Goal: Transaction & Acquisition: Purchase product/service

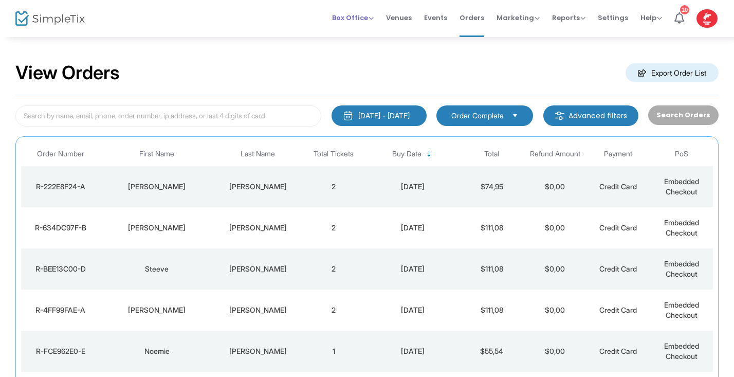
click at [373, 17] on span "Box Office" at bounding box center [353, 18] width 42 height 10
click at [369, 33] on li "Sell Tickets" at bounding box center [368, 35] width 73 height 20
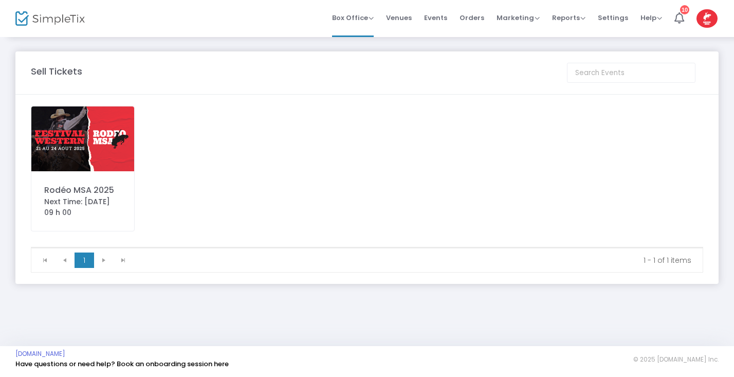
click at [100, 147] on img at bounding box center [82, 138] width 103 height 65
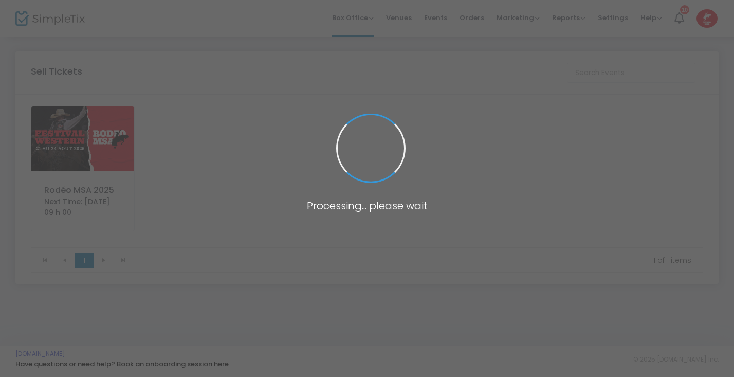
click at [100, 147] on span at bounding box center [367, 188] width 734 height 377
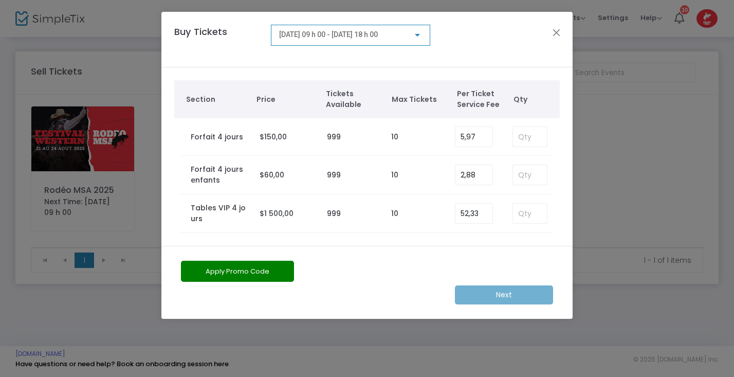
click at [419, 32] on div at bounding box center [417, 35] width 9 height 8
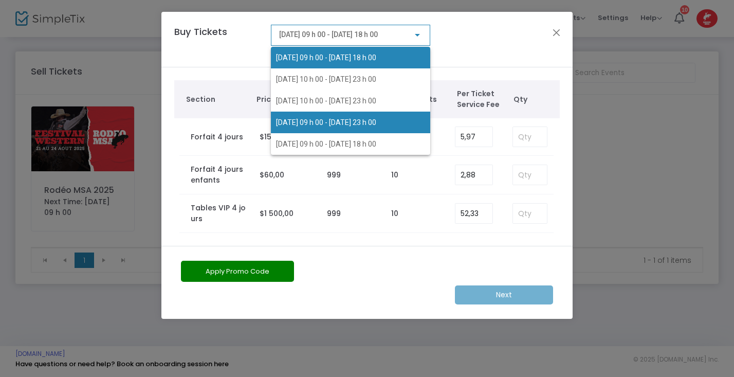
click at [345, 123] on span "2025-08-23 @ 09 h 00 - 2025-08-23 @ 23 h 00" at bounding box center [326, 122] width 100 height 8
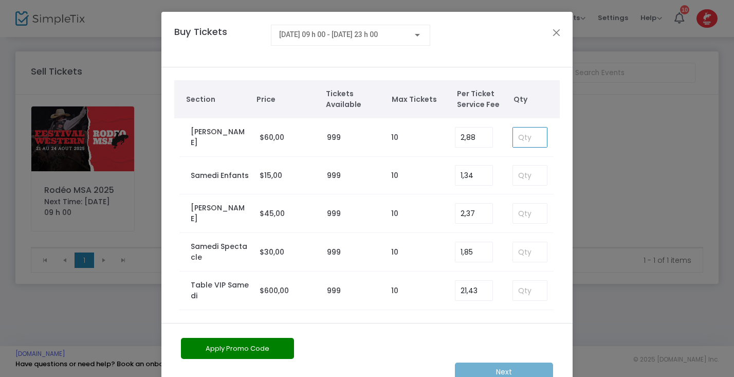
click at [526, 134] on input at bounding box center [530, 137] width 34 height 20
type input "1"
type input "6"
click at [272, 349] on button "Apply Promo Code" at bounding box center [237, 348] width 113 height 21
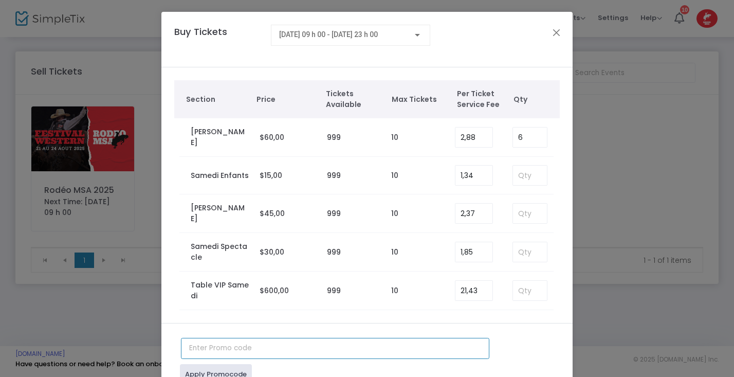
click at [234, 351] on input "text" at bounding box center [335, 348] width 308 height 21
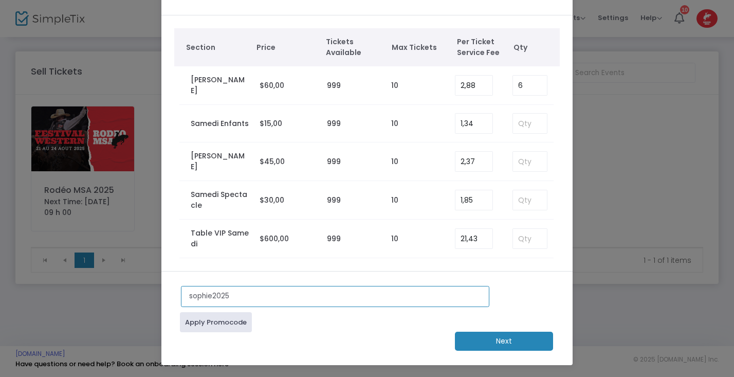
scroll to position [52, 0]
type input "sophie2025"
click at [492, 343] on m-button "Next" at bounding box center [504, 340] width 98 height 19
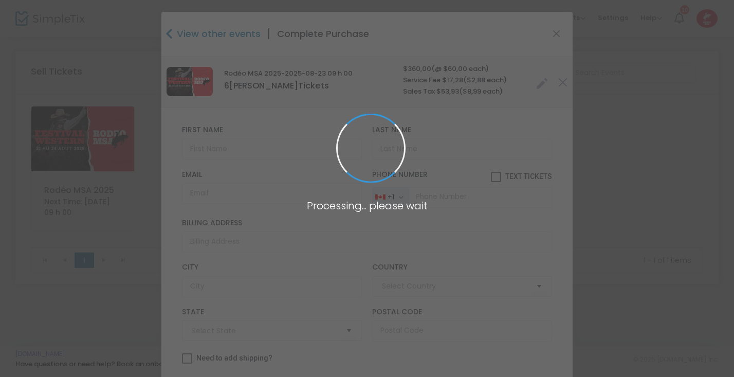
type input "Canada"
type input "Quebec"
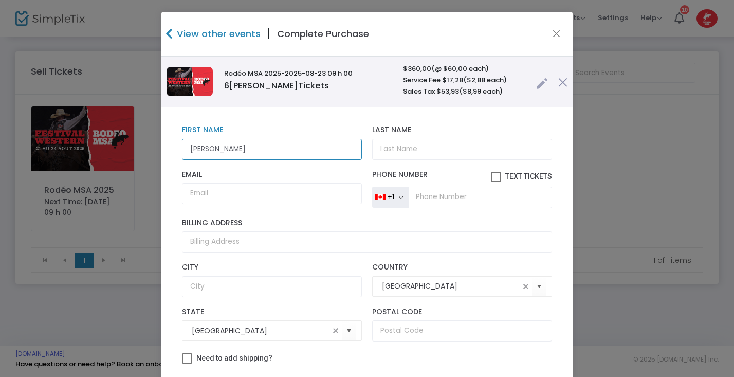
type input "Caron"
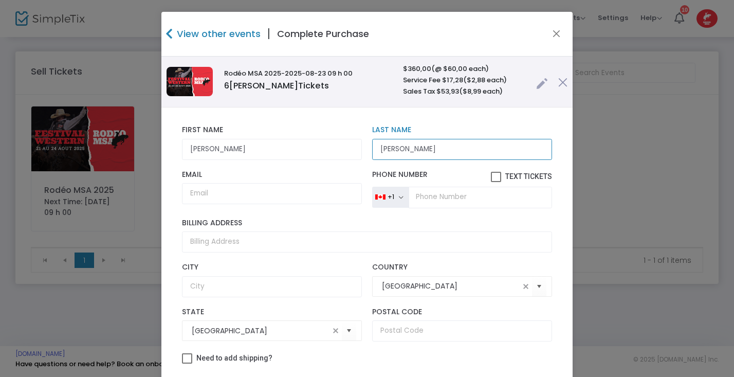
type input "Guay"
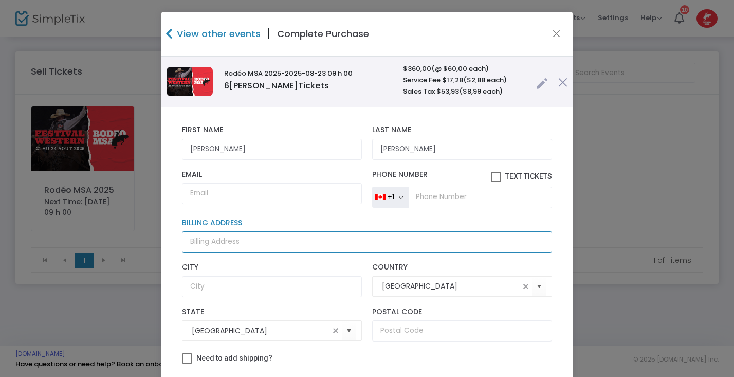
click at [236, 244] on input "Billing Address" at bounding box center [367, 241] width 370 height 21
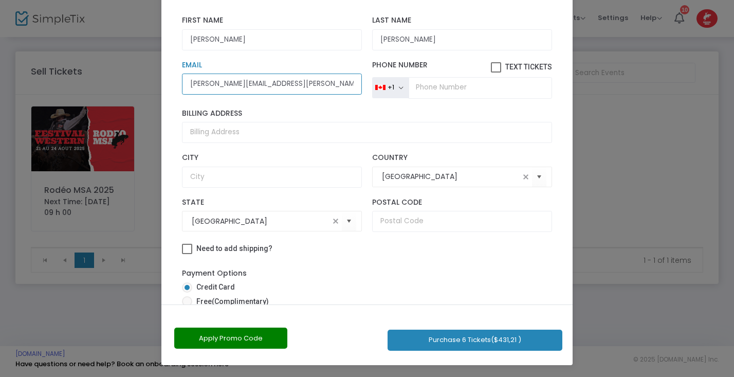
scroll to position [109, 0]
type input "laurence.denis@caronetguay.ca"
click at [275, 338] on button "Apply Promo Code" at bounding box center [230, 337] width 113 height 21
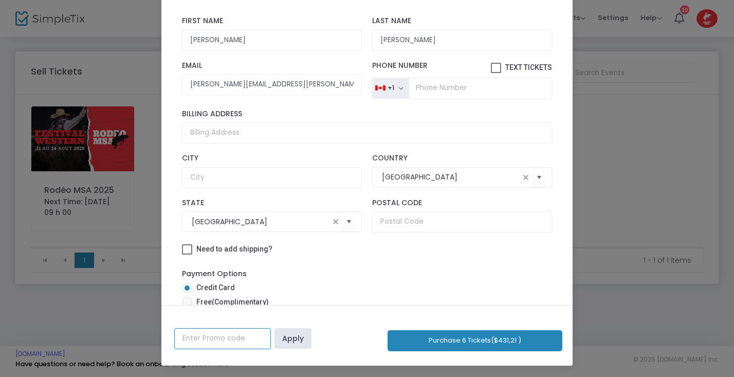
click at [240, 339] on input "text" at bounding box center [222, 338] width 97 height 21
type input "sophie2025"
click at [291, 338] on link "Apply" at bounding box center [292, 338] width 37 height 21
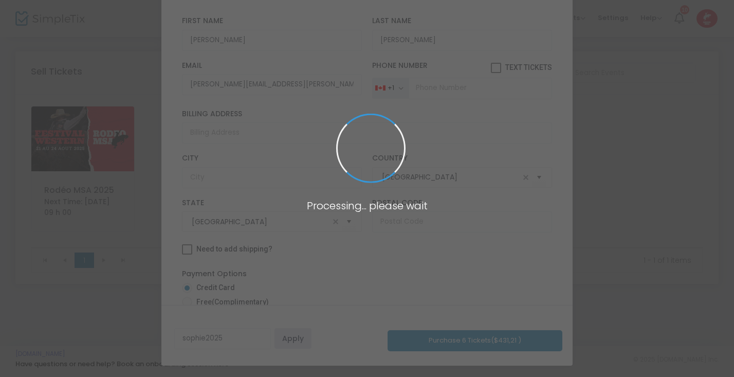
radio input "true"
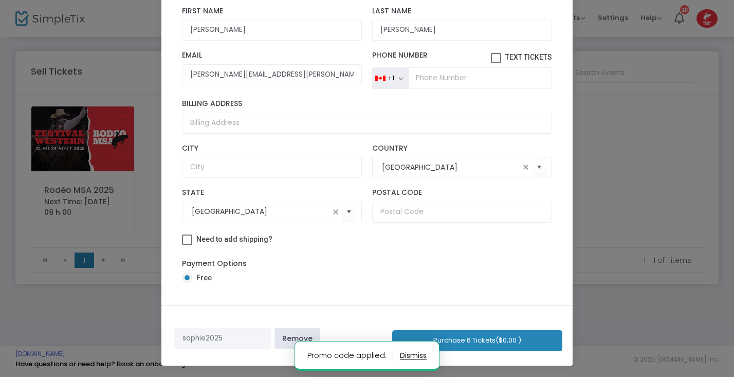
scroll to position [15, 0]
click at [494, 343] on button "Purchase 6 Tickets ($0,00 )" at bounding box center [477, 340] width 170 height 21
